Goal: Find specific page/section: Find specific page/section

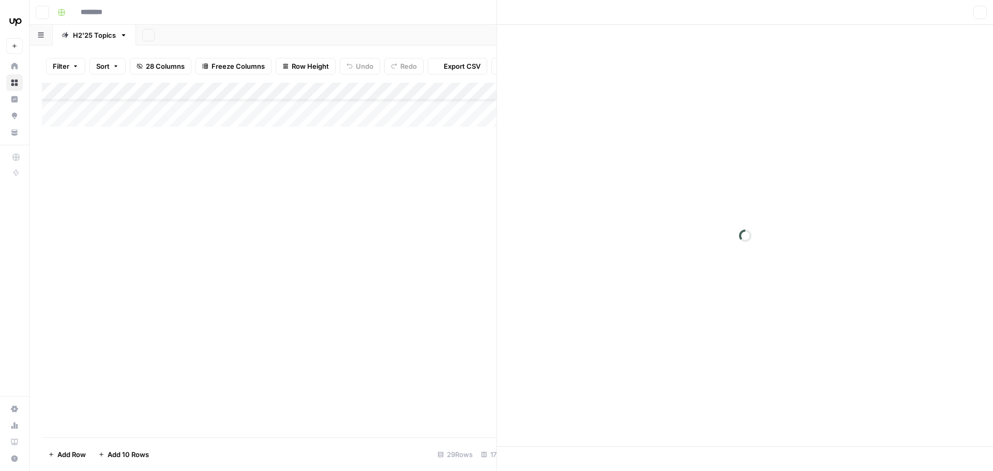
type input "**********"
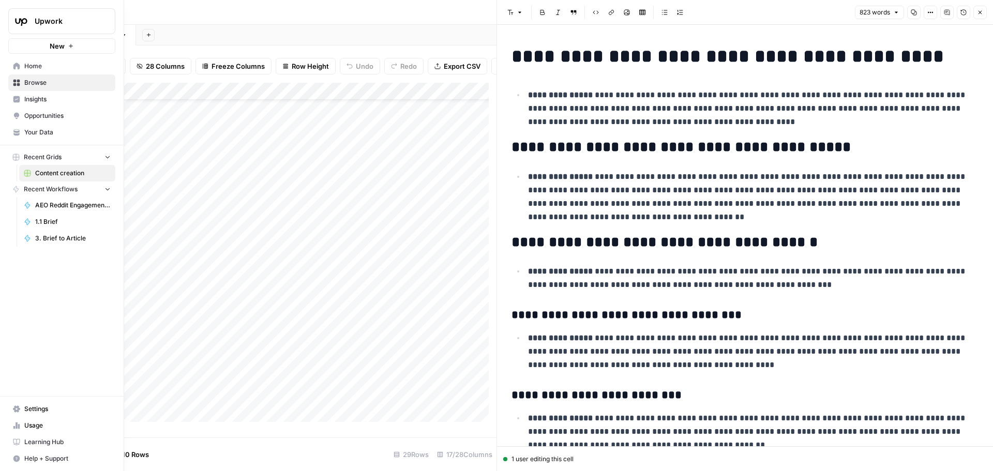
click at [41, 95] on span "Insights" at bounding box center [67, 99] width 86 height 9
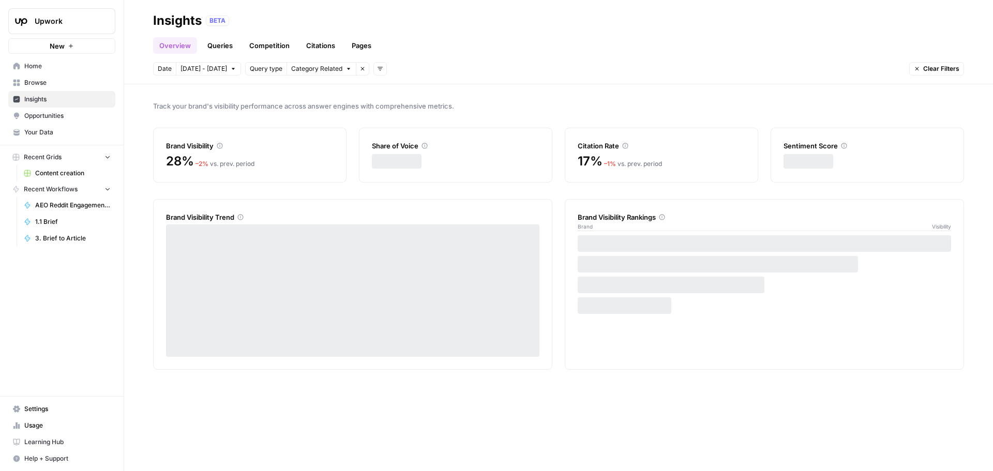
click at [324, 45] on link "Citations" at bounding box center [320, 45] width 41 height 17
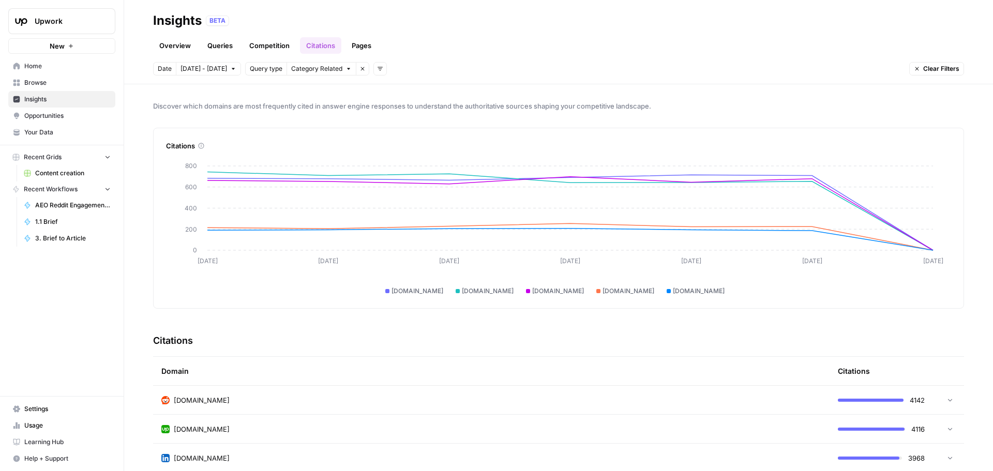
click at [370, 47] on link "Pages" at bounding box center [362, 45] width 32 height 17
